Goal: Obtain resource: Download file/media

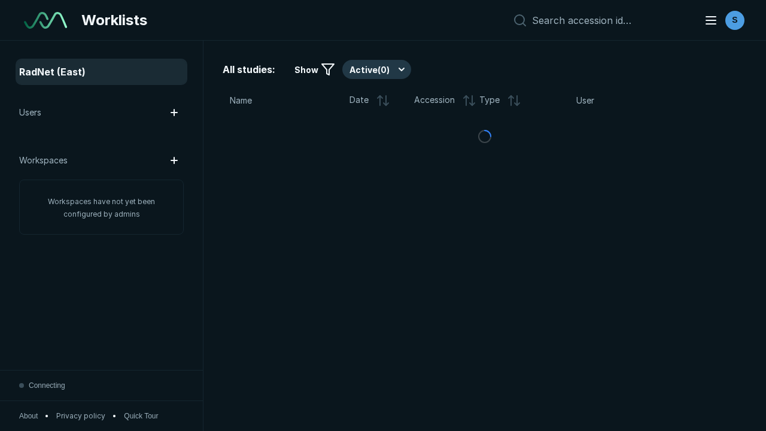
scroll to position [3269, 4986]
